Goal: Task Accomplishment & Management: Use online tool/utility

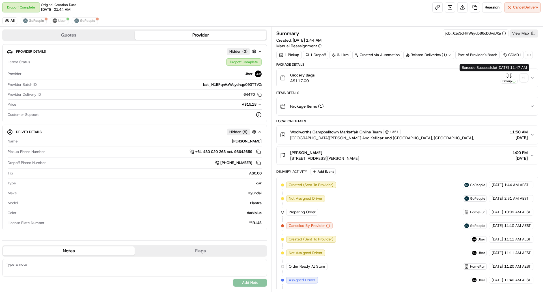
click at [523, 77] on div "+ 1" at bounding box center [524, 78] width 8 height 8
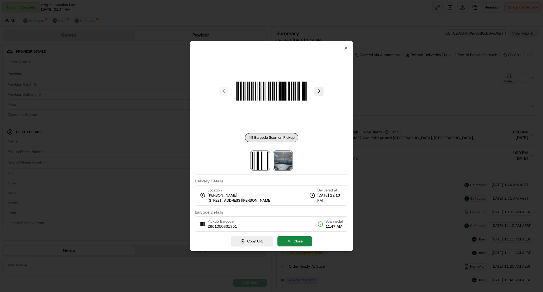
click at [288, 163] on img at bounding box center [283, 160] width 18 height 18
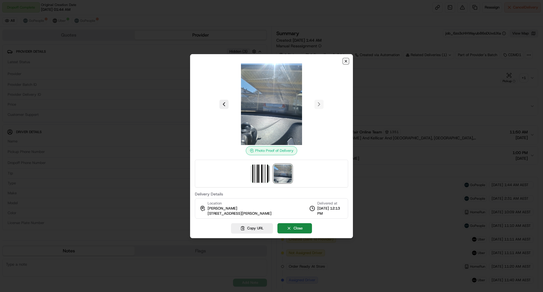
click at [345, 61] on icon "button" at bounding box center [346, 61] width 5 height 5
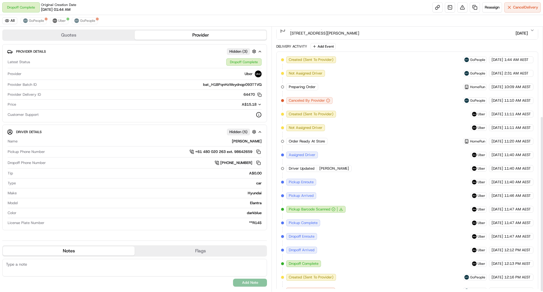
scroll to position [135, 0]
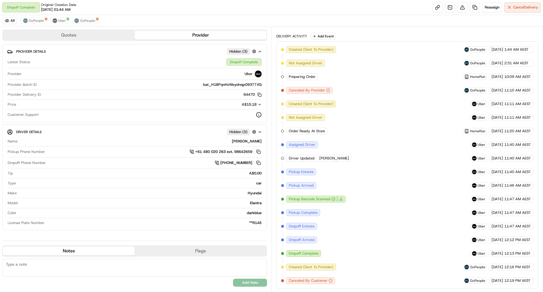
click at [35, 17] on div "All GoPeople Uber GoPeople" at bounding box center [271, 21] width 543 height 12
click at [491, 9] on span "Reassign" at bounding box center [492, 7] width 15 height 5
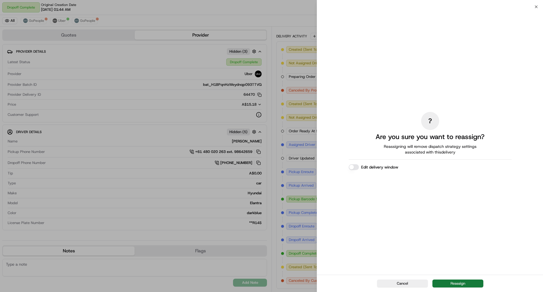
click at [459, 282] on button "Reassign" at bounding box center [458, 283] width 51 height 8
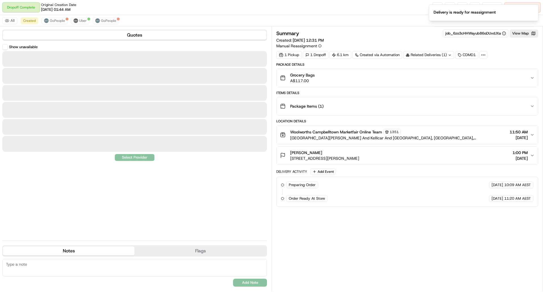
scroll to position [0, 0]
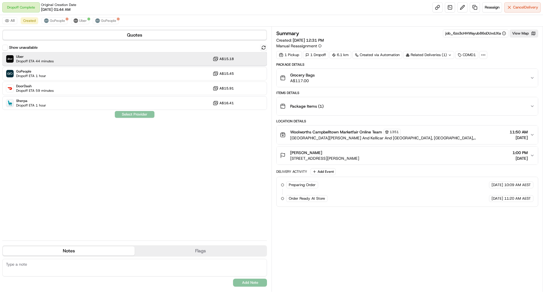
click at [59, 64] on div "Uber Dropoff ETA 44 minutes A$15.18" at bounding box center [134, 59] width 265 height 14
click at [144, 117] on button "Assign Provider" at bounding box center [135, 114] width 40 height 7
